Goal: Find specific page/section: Find specific page/section

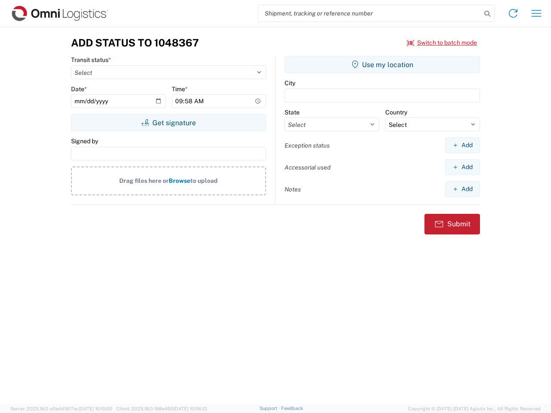
click at [370, 13] on input "search" at bounding box center [369, 13] width 223 height 16
click at [487, 14] on icon at bounding box center [487, 14] width 12 height 12
click at [513, 13] on icon at bounding box center [513, 13] width 14 height 14
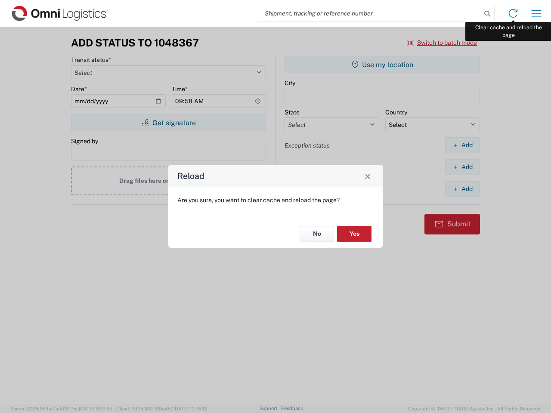
click at [536, 13] on div "Reload Are you sure, you want to clear cache and reload the page? No Yes" at bounding box center [275, 206] width 551 height 413
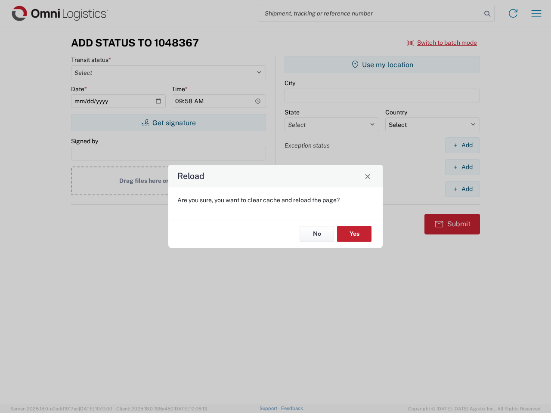
click at [442, 43] on div "Reload Are you sure, you want to clear cache and reload the page? No Yes" at bounding box center [275, 206] width 551 height 413
click at [168, 123] on div "Reload Are you sure, you want to clear cache and reload the page? No Yes" at bounding box center [275, 206] width 551 height 413
click at [382, 65] on div "Reload Are you sure, you want to clear cache and reload the page? No Yes" at bounding box center [275, 206] width 551 height 413
click at [462, 145] on div "Reload Are you sure, you want to clear cache and reload the page? No Yes" at bounding box center [275, 206] width 551 height 413
click at [462, 167] on div "Reload Are you sure, you want to clear cache and reload the page? No Yes" at bounding box center [275, 206] width 551 height 413
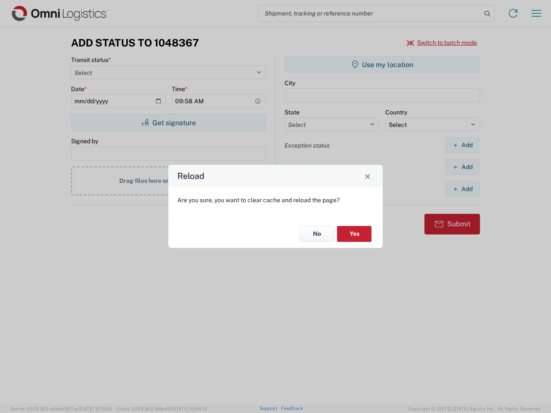
click at [462, 189] on div "Reload Are you sure, you want to clear cache and reload the page? No Yes" at bounding box center [275, 206] width 551 height 413
